Goal: Information Seeking & Learning: Learn about a topic

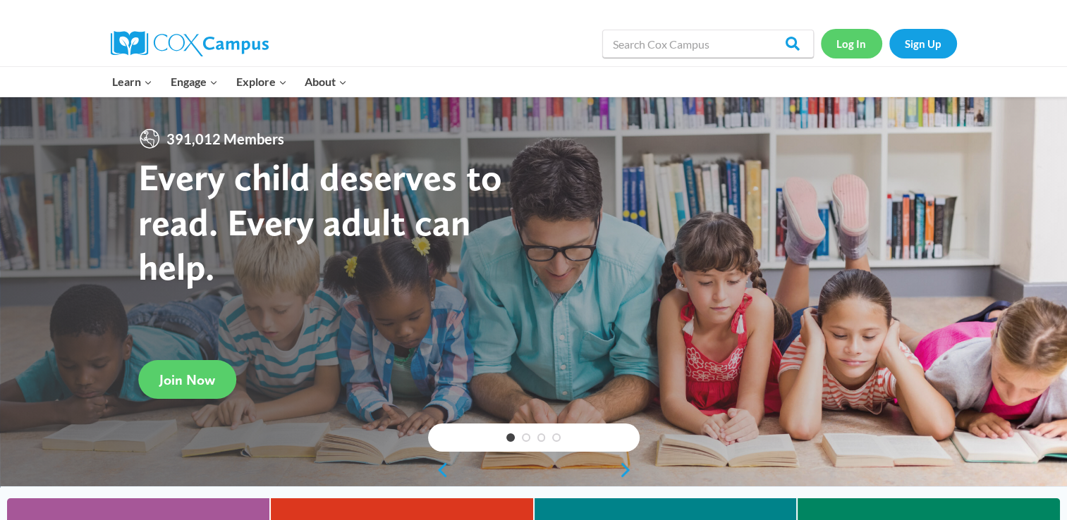
click at [842, 49] on link "Log In" at bounding box center [851, 43] width 61 height 29
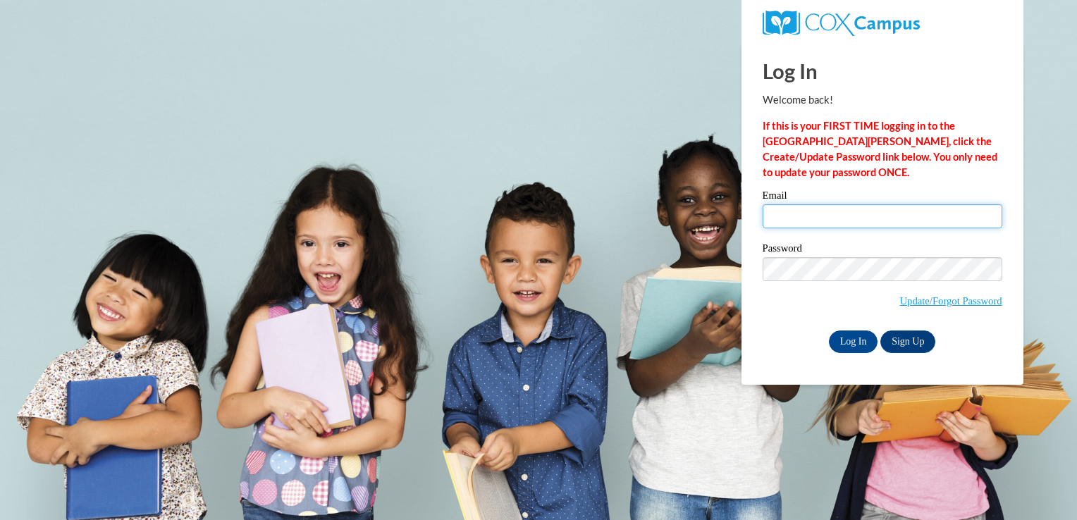
click at [819, 221] on input "Email" at bounding box center [883, 216] width 240 height 24
type input "jmccowan@lccaa.net"
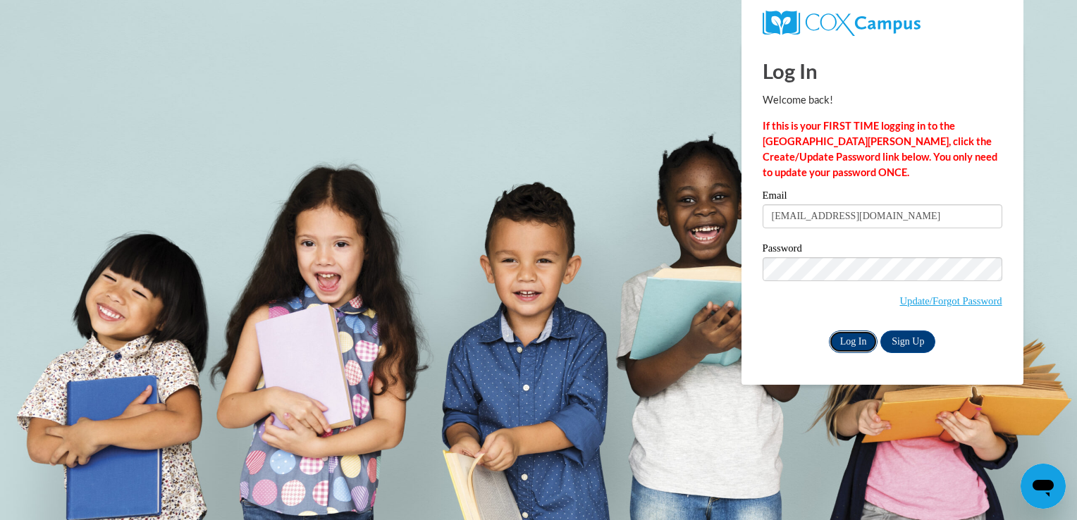
click at [867, 342] on input "Log In" at bounding box center [853, 342] width 49 height 23
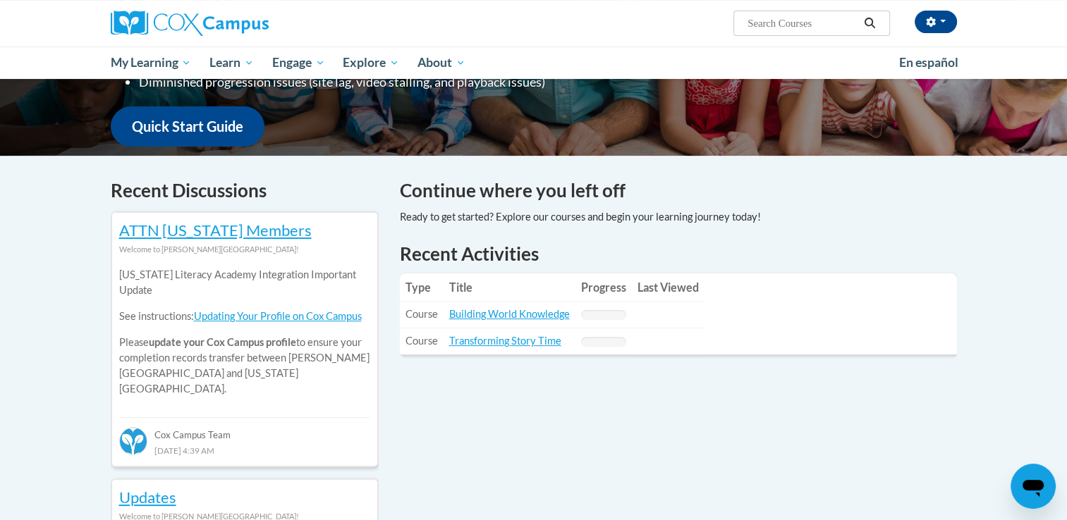
scroll to position [290, 0]
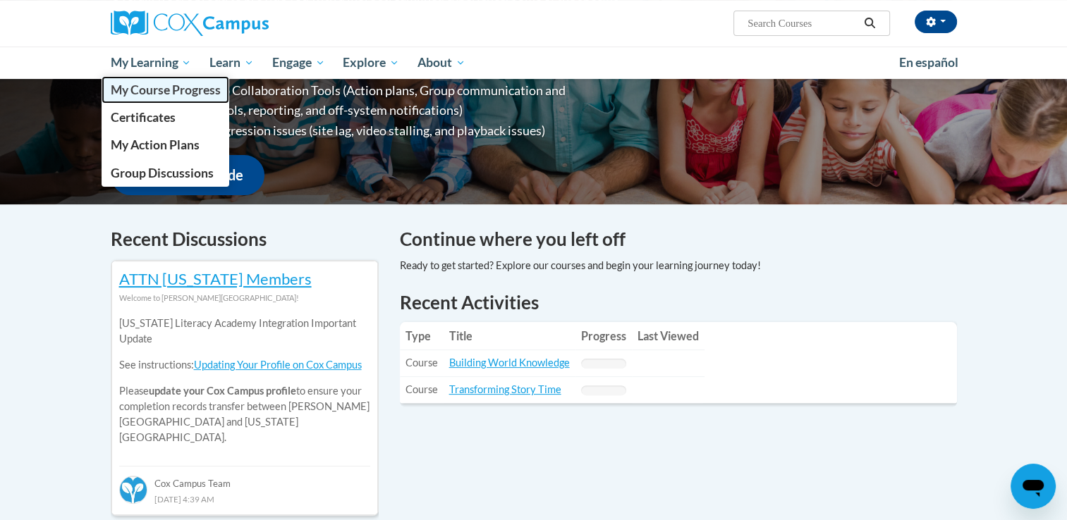
click at [155, 98] on link "My Course Progress" at bounding box center [166, 89] width 128 height 27
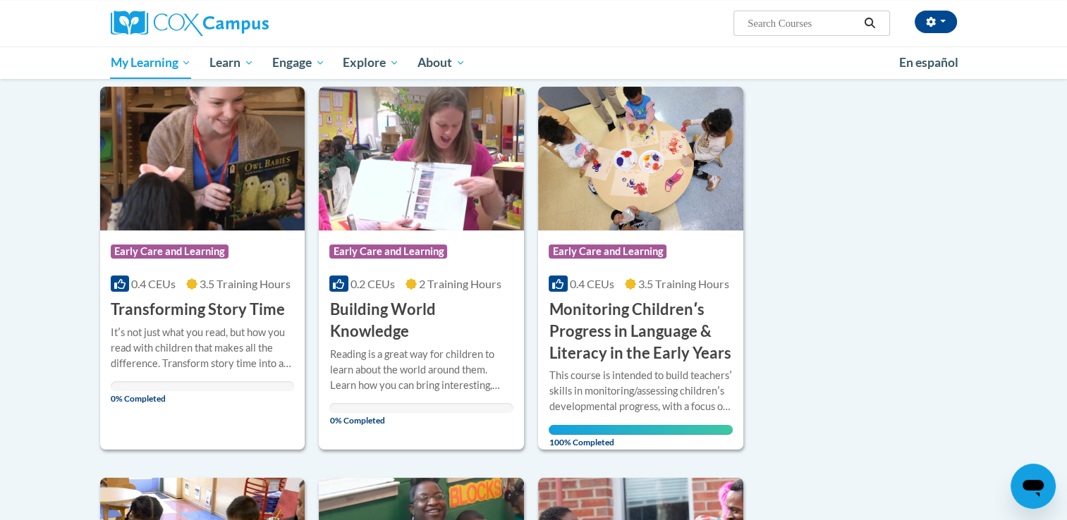
scroll to position [168, 0]
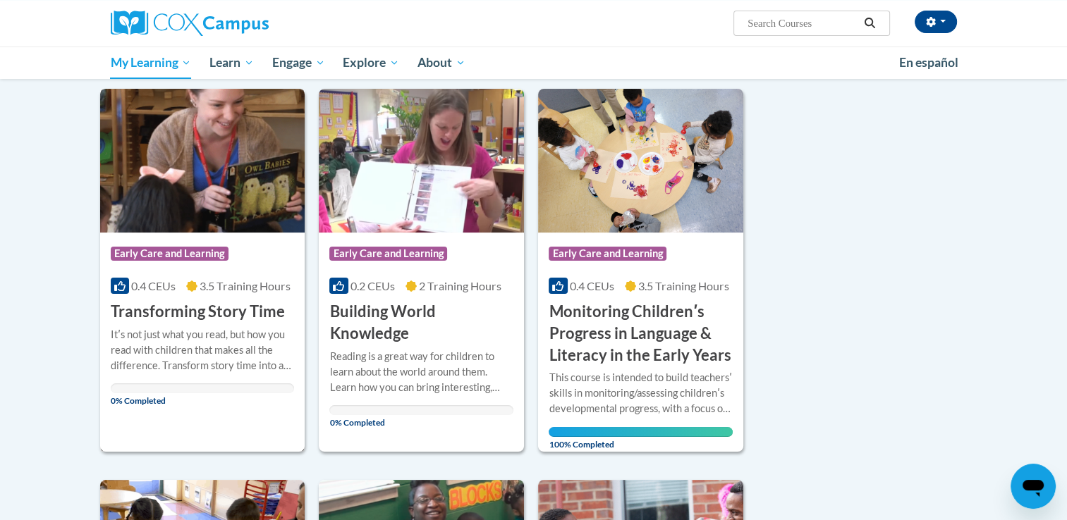
click at [252, 357] on div "Itʹs not just what you read, but how you read with children that makes all the …" at bounding box center [203, 350] width 184 height 47
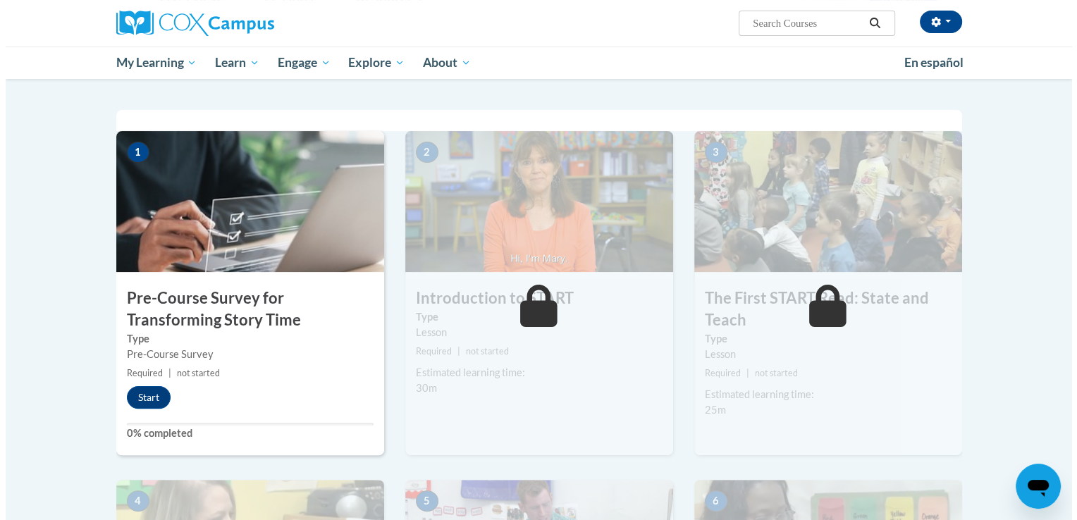
scroll to position [240, 0]
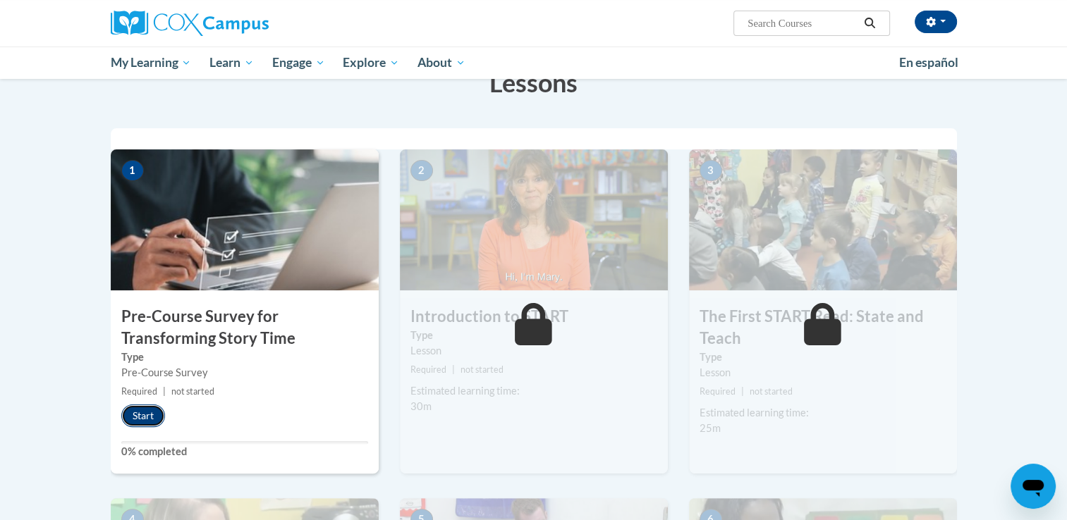
click at [155, 419] on button "Start" at bounding box center [143, 416] width 44 height 23
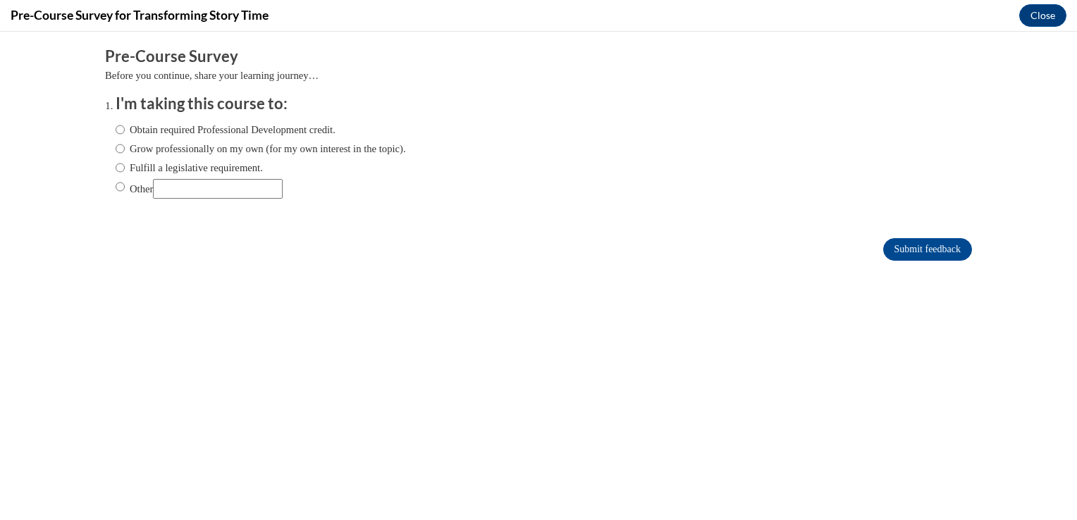
scroll to position [0, 0]
click at [137, 132] on label "Obtain required Professional Development credit." at bounding box center [226, 130] width 220 height 16
click at [125, 132] on input "Obtain required Professional Development credit." at bounding box center [120, 130] width 9 height 16
radio input "true"
click at [900, 245] on input "Submit feedback" at bounding box center [927, 249] width 89 height 23
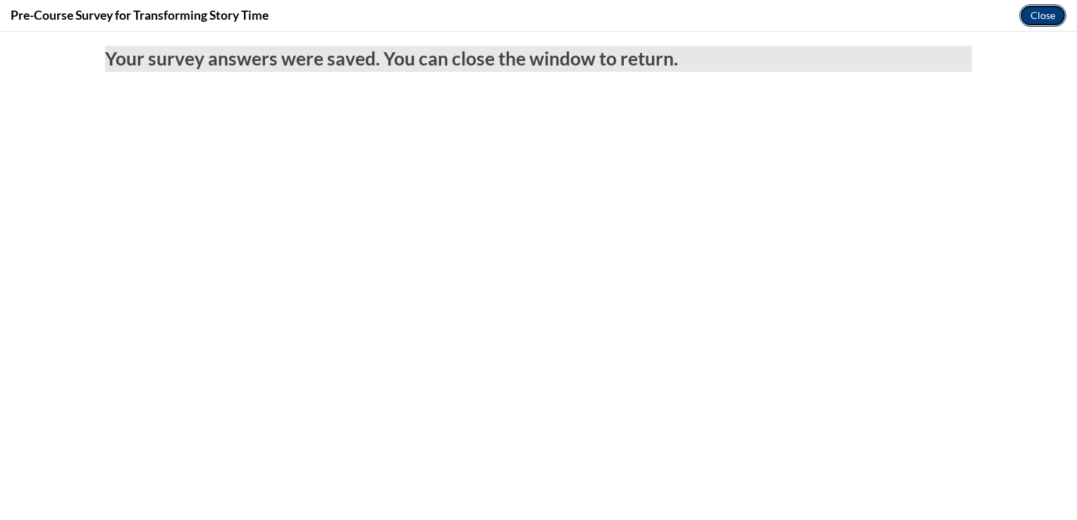
click at [1048, 13] on button "Close" at bounding box center [1043, 15] width 47 height 23
